Goal: Book appointment/travel/reservation

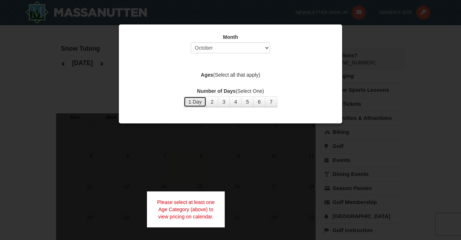
click at [199, 105] on button "1 Day" at bounding box center [195, 101] width 23 height 11
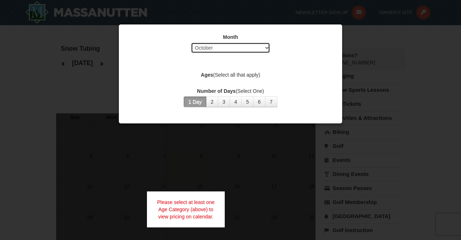
click at [191, 42] on select "Select October November December January February March April May June July Aug…" at bounding box center [230, 47] width 79 height 11
click option "November" at bounding box center [0, 0] width 0 height 0
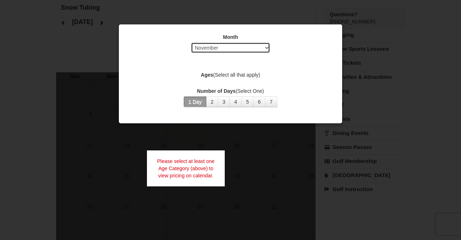
scroll to position [42, 0]
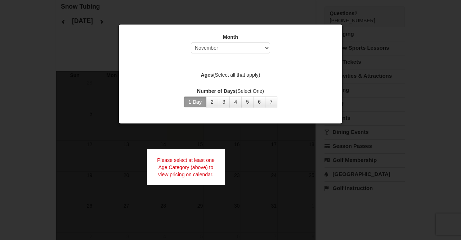
click at [200, 107] on button "1 Day" at bounding box center [195, 101] width 23 height 11
click at [212, 104] on button "2" at bounding box center [212, 101] width 12 height 11
click at [202, 104] on button "1 Day" at bounding box center [195, 101] width 23 height 11
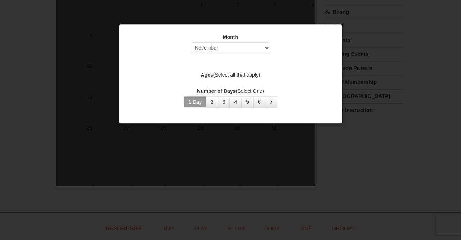
scroll to position [0, 0]
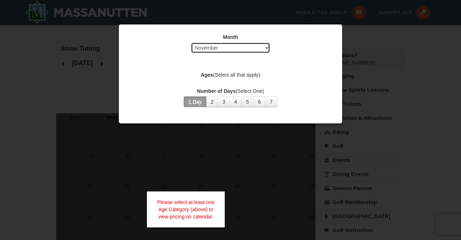
click at [241, 50] on select "Select October November December January February March April May June July Aug…" at bounding box center [230, 47] width 79 height 11
click at [191, 42] on select "Select October November December January February March April May June July Aug…" at bounding box center [230, 47] width 79 height 11
click option "December" at bounding box center [0, 0] width 0 height 0
click at [403, 64] on div at bounding box center [230, 120] width 461 height 240
click at [191, 42] on select "Select October November December January February March April May June July Aug…" at bounding box center [230, 47] width 79 height 11
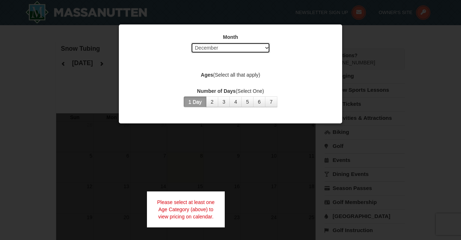
select select "11"
click option "November" at bounding box center [0, 0] width 0 height 0
click at [194, 101] on button "1 Day" at bounding box center [195, 101] width 23 height 11
click at [205, 104] on button "1 Day" at bounding box center [195, 101] width 23 height 11
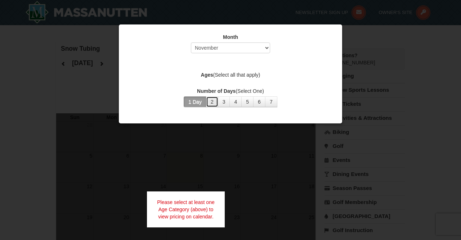
click at [208, 104] on button "2" at bounding box center [212, 101] width 12 height 11
click at [207, 104] on button "2" at bounding box center [212, 101] width 12 height 11
click at [203, 103] on button "1 Day" at bounding box center [195, 101] width 23 height 11
click at [352, 70] on div at bounding box center [230, 120] width 461 height 240
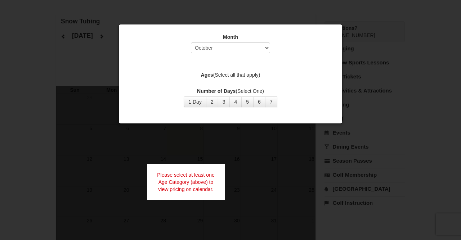
scroll to position [27, 0]
click at [213, 58] on div "Month Select October November December January February March April May June Ju…" at bounding box center [230, 70] width 216 height 85
select select "11"
click option "November" at bounding box center [0, 0] width 0 height 0
click at [200, 98] on button "1 Day" at bounding box center [195, 101] width 23 height 11
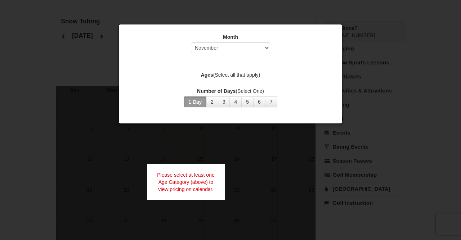
click at [200, 98] on button "1 Day" at bounding box center [195, 101] width 23 height 11
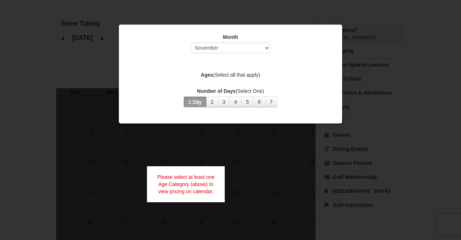
click at [182, 178] on div "Please select at least one Age Category (above) to view pricing on calendar." at bounding box center [186, 184] width 78 height 36
click at [178, 180] on div "Please select at least one Age Category (above) to view pricing on calendar." at bounding box center [186, 184] width 78 height 36
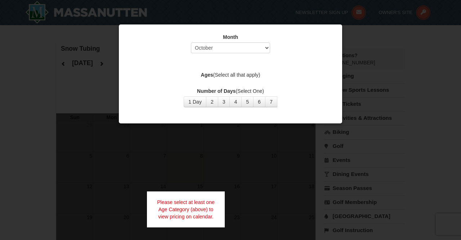
select select "10"
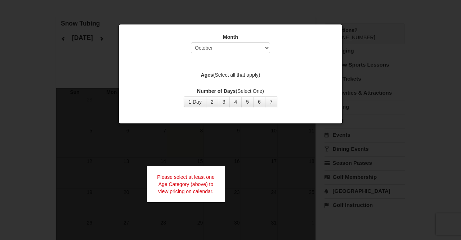
scroll to position [25, 0]
